Goal: Transaction & Acquisition: Book appointment/travel/reservation

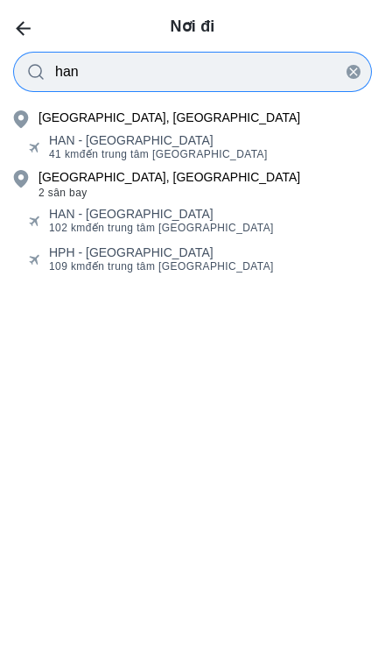
type input "han"
click at [53, 136] on div "HAN - [GEOGRAPHIC_DATA]" at bounding box center [158, 140] width 219 height 14
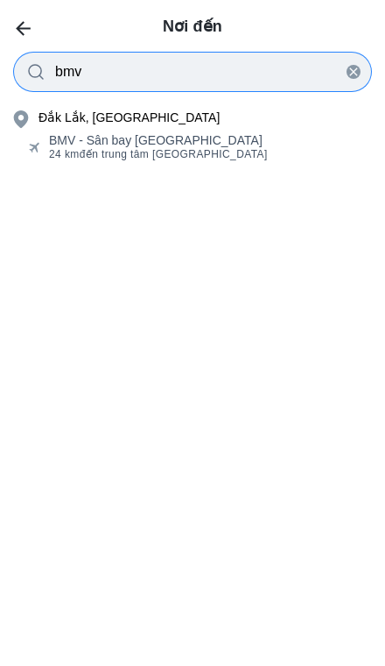
type input "bmv"
click at [60, 131] on div "BMV - [GEOGRAPHIC_DATA] 24 km đến trung tâm [GEOGRAPHIC_DATA]" at bounding box center [192, 147] width 385 height 35
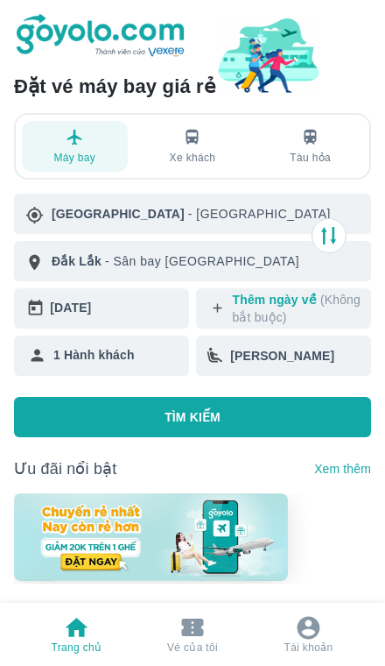
click at [66, 308] on div "[DATE]" at bounding box center [116, 307] width 132 height 25
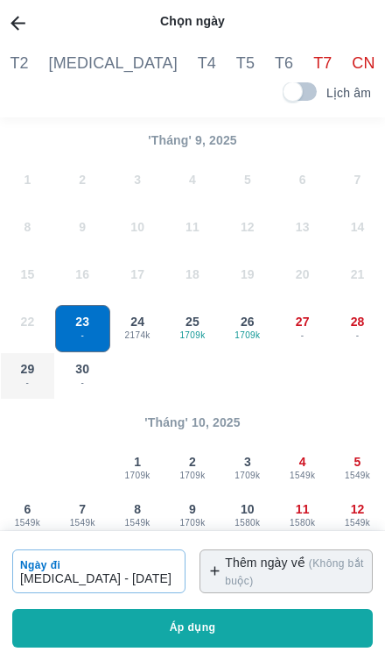
click at [26, 377] on span "-" at bounding box center [27, 383] width 53 height 14
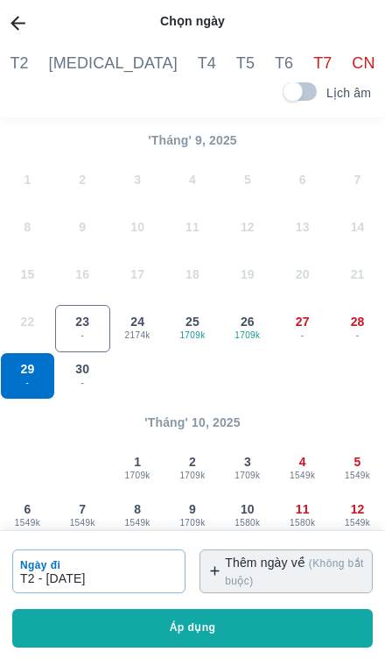
click at [226, 646] on button "Áp dụng" at bounding box center [192, 628] width 361 height 39
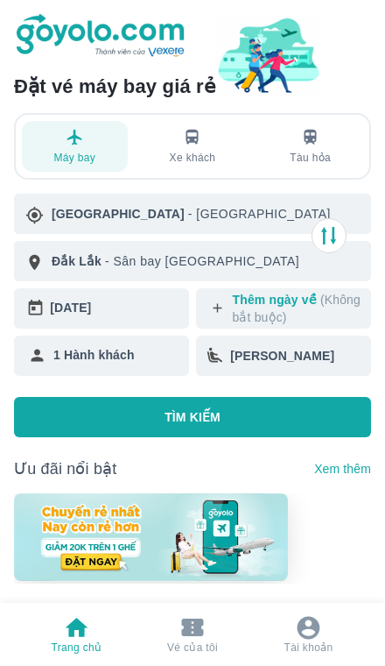
click at [81, 422] on button "TÌM KIẾM" at bounding box center [192, 417] width 357 height 40
click at [155, 400] on button "TÌM KIẾM" at bounding box center [192, 417] width 357 height 40
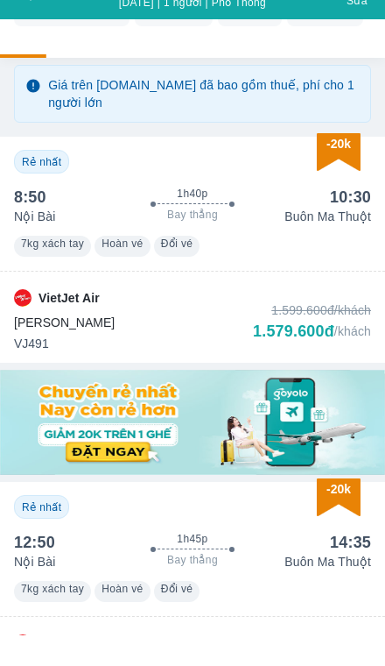
scroll to position [141, 0]
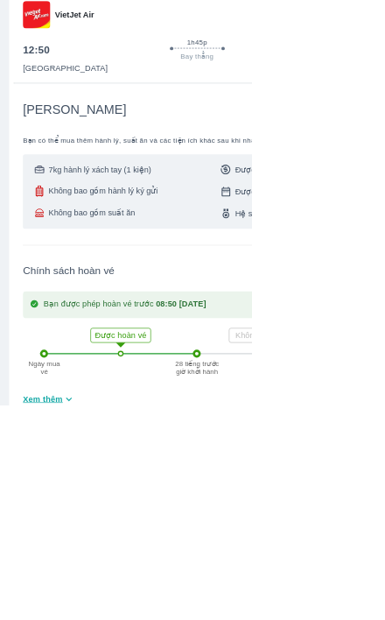
scroll to position [875, 0]
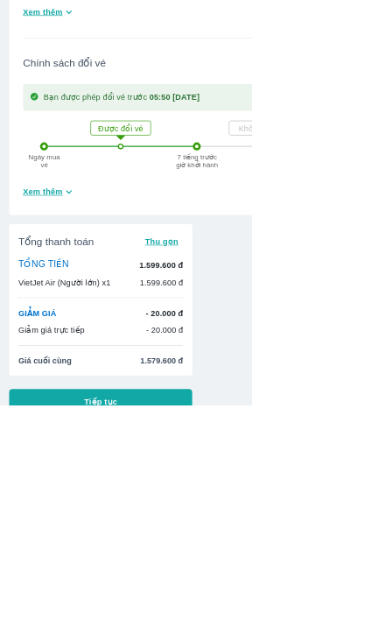
click at [94, 606] on button "Tiếp tục" at bounding box center [154, 615] width 280 height 39
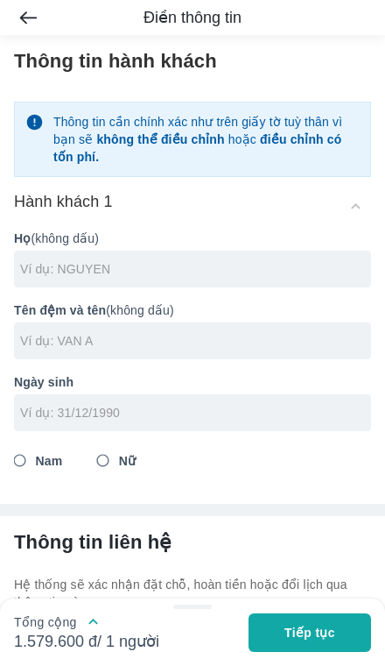
click at [34, 262] on input "text" at bounding box center [195, 269] width 351 height 18
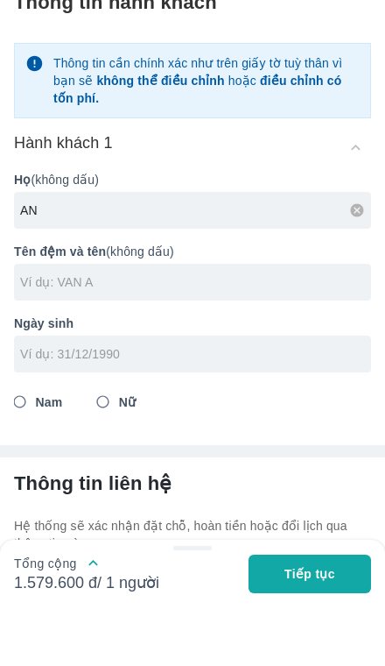
type input "A"
type input "[PERSON_NAME]"
click at [44, 332] on input "text" at bounding box center [195, 341] width 351 height 18
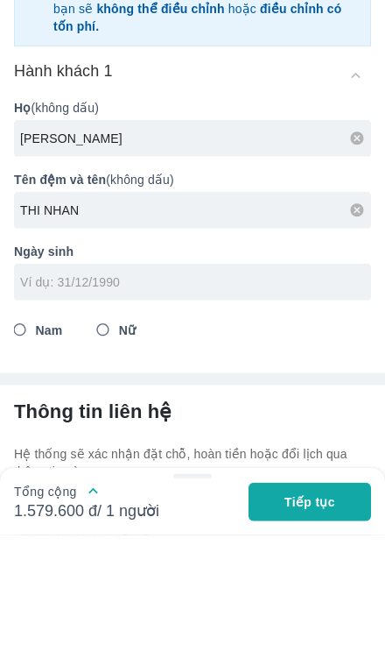
type input "THI NHAN"
click at [46, 404] on input "tel" at bounding box center [187, 413] width 334 height 18
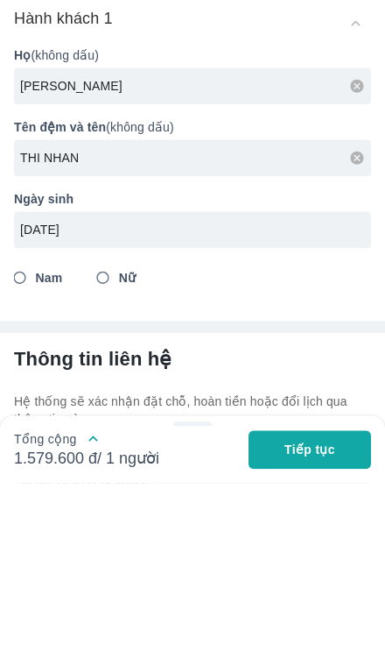
scroll to position [182, 0]
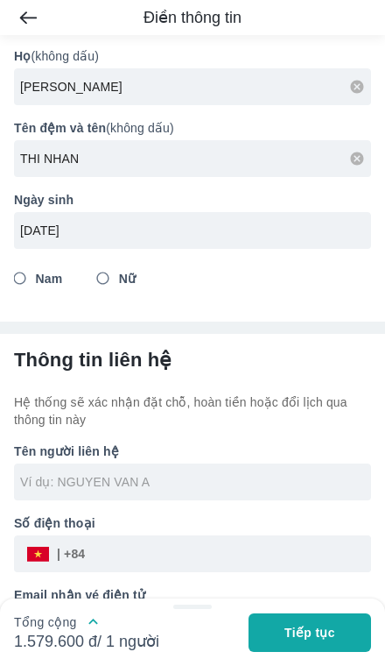
type input "[DATE]"
click at [108, 286] on input "Nữ" at bounding box center [104, 279] width 32 height 32
radio input "true"
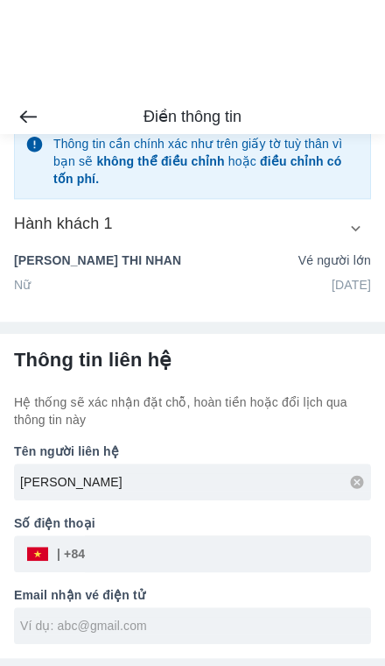
type input "[PERSON_NAME]"
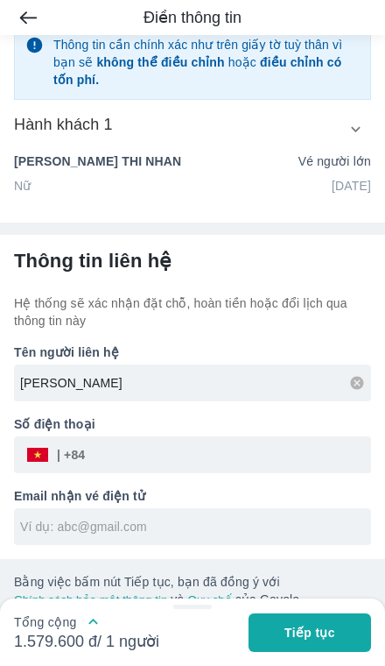
scroll to position [165, 0]
click at [353, 384] on icon at bounding box center [356, 382] width 13 height 13
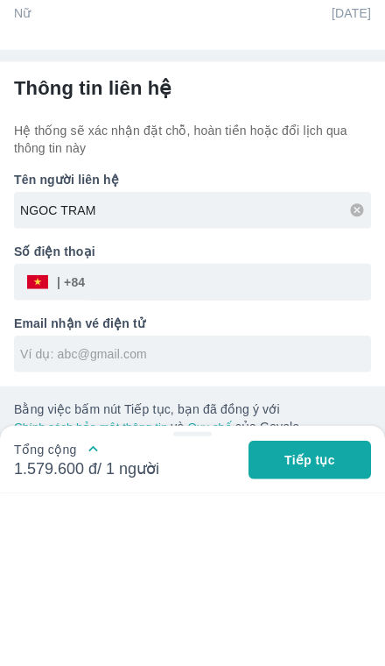
type input "NGOC TRAM"
click at [115, 434] on input "tel" at bounding box center [228, 455] width 286 height 42
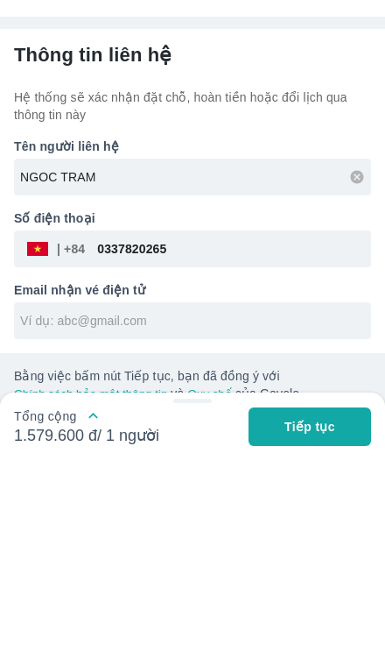
type input "0337820265"
click at [85, 518] on input "text" at bounding box center [195, 527] width 351 height 18
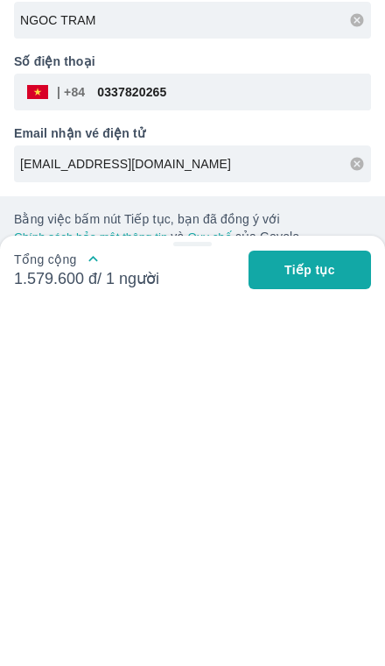
type input "[EMAIL_ADDRESS][DOMAIN_NAME]"
click at [327, 624] on span "Tiếp tục" at bounding box center [310, 633] width 51 height 18
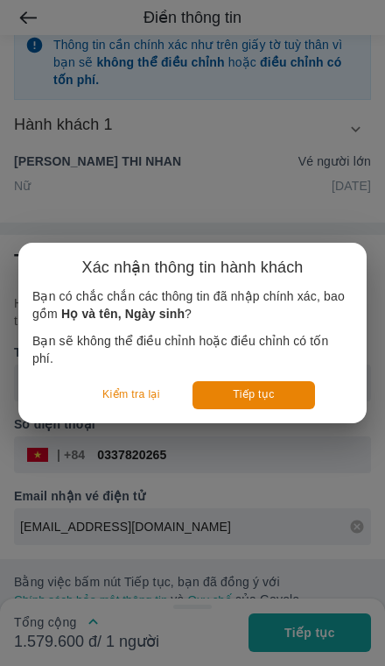
click at [281, 396] on button "Tiếp tục" at bounding box center [254, 394] width 123 height 27
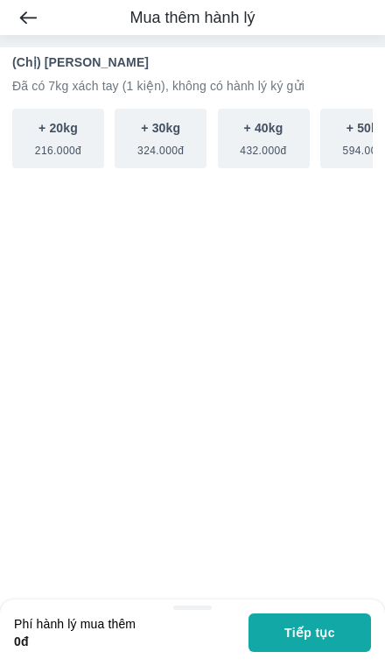
click at [324, 631] on span "Tiếp tục" at bounding box center [310, 633] width 51 height 18
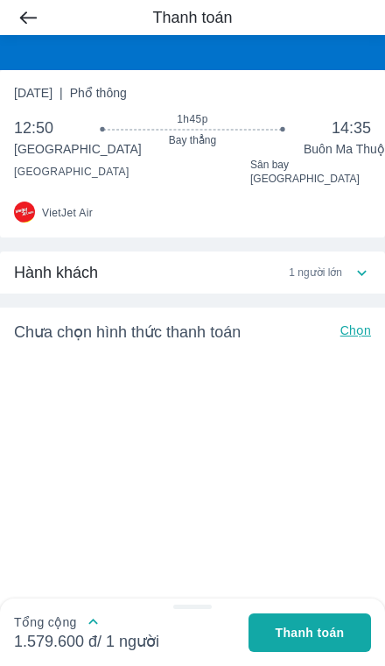
click at [353, 264] on icon at bounding box center [362, 273] width 18 height 18
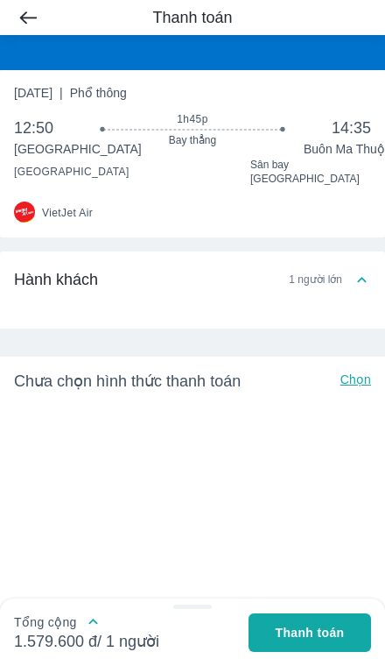
click at [346, 370] on p "Chọn" at bounding box center [356, 380] width 31 height 21
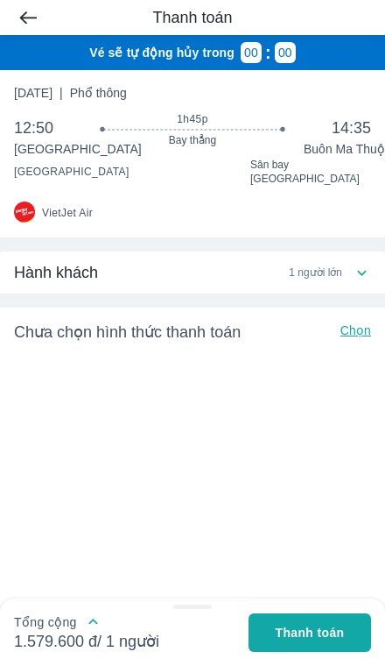
click at [356, 321] on p "Chọn" at bounding box center [356, 331] width 31 height 21
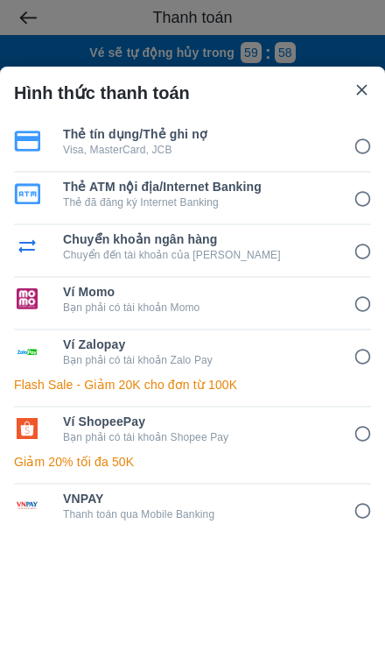
click at [354, 431] on input "6" at bounding box center [363, 434] width 34 height 34
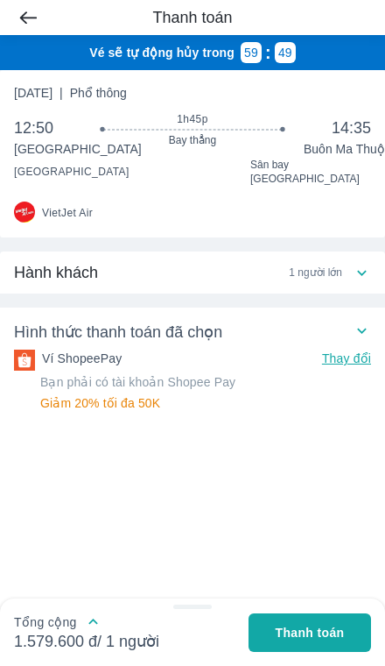
click at [302, 630] on span "Thanh toán" at bounding box center [310, 633] width 69 height 18
